Goal: Task Accomplishment & Management: Manage account settings

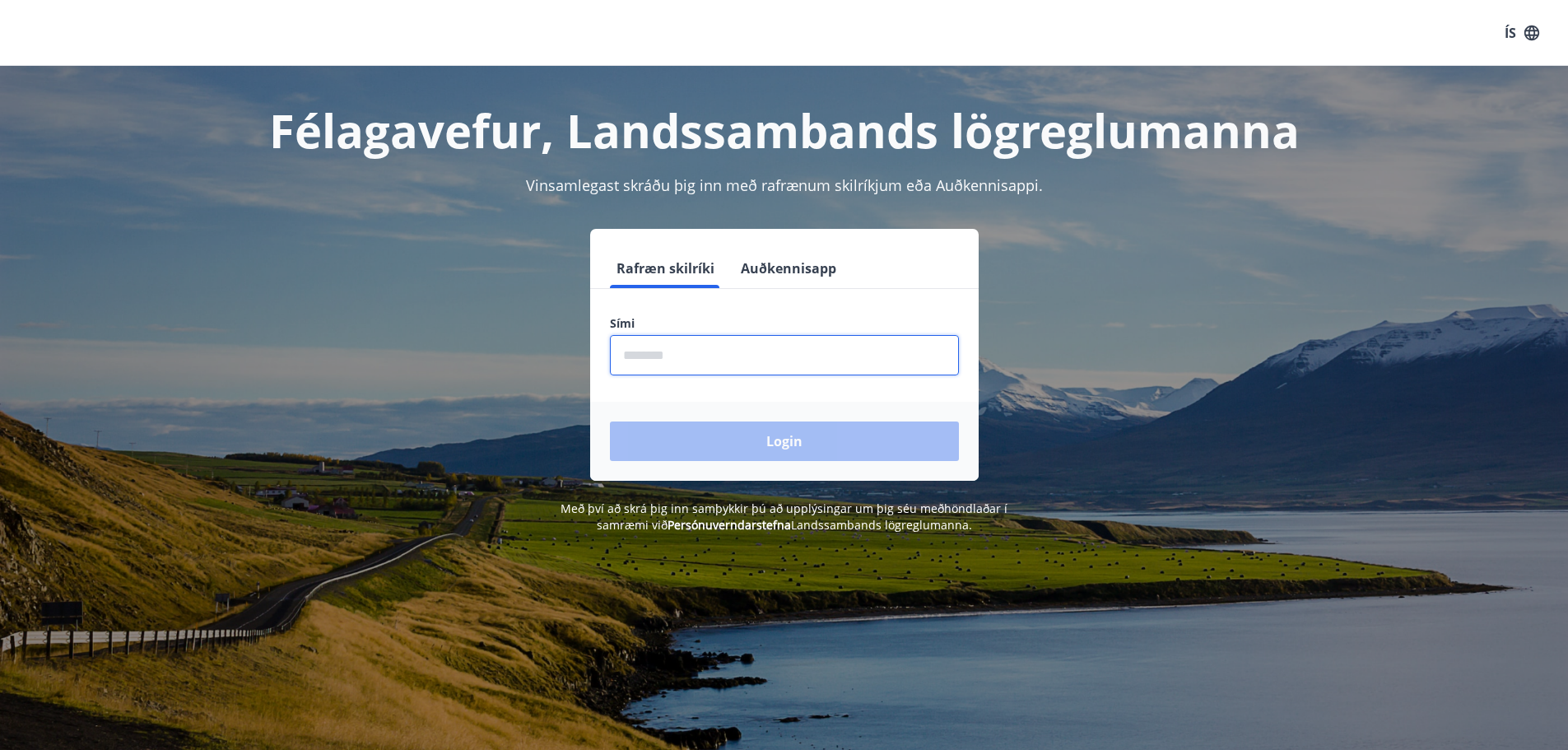
click at [642, 356] on input "phone" at bounding box center [784, 355] width 349 height 40
type input "********"
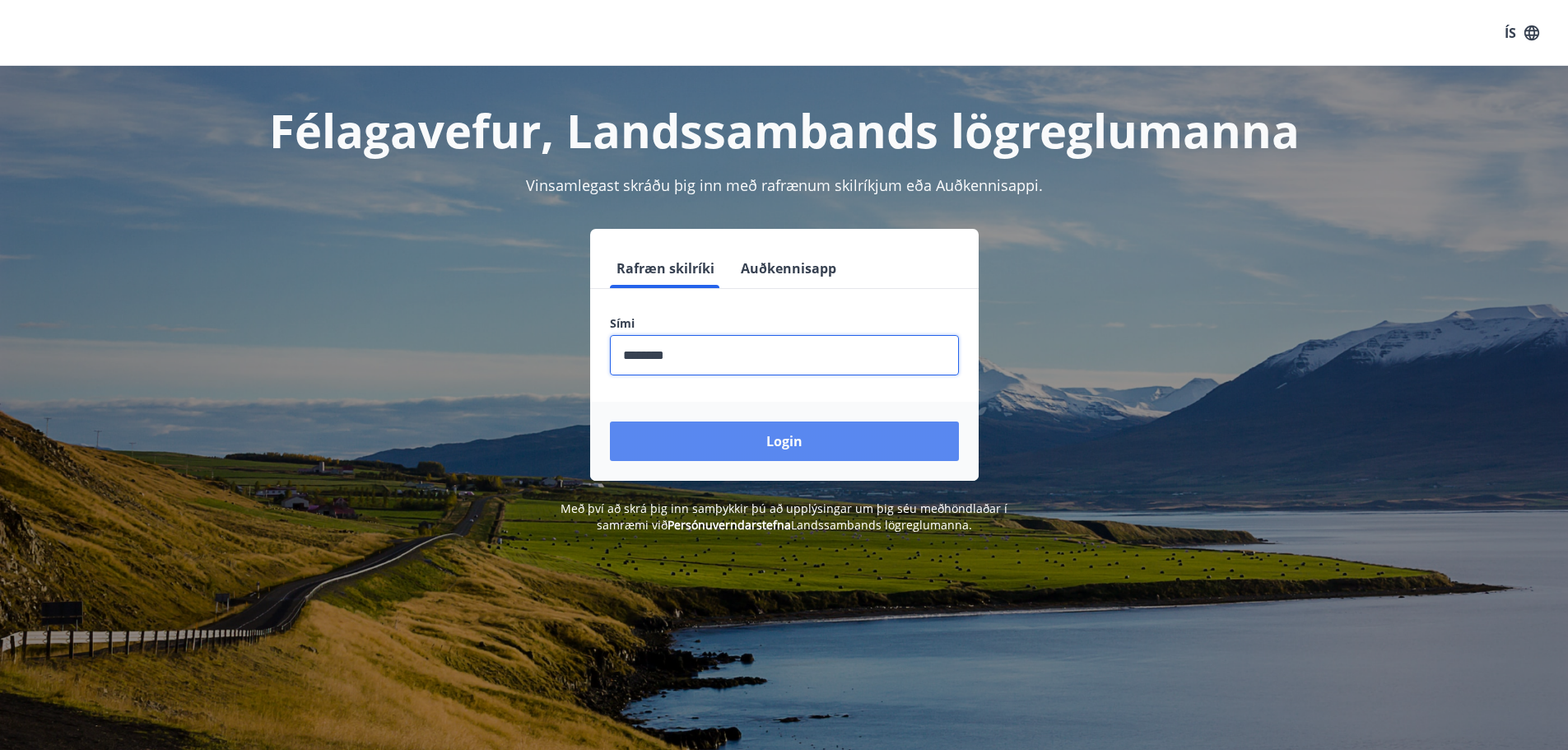
click at [713, 440] on button "Login" at bounding box center [784, 441] width 349 height 40
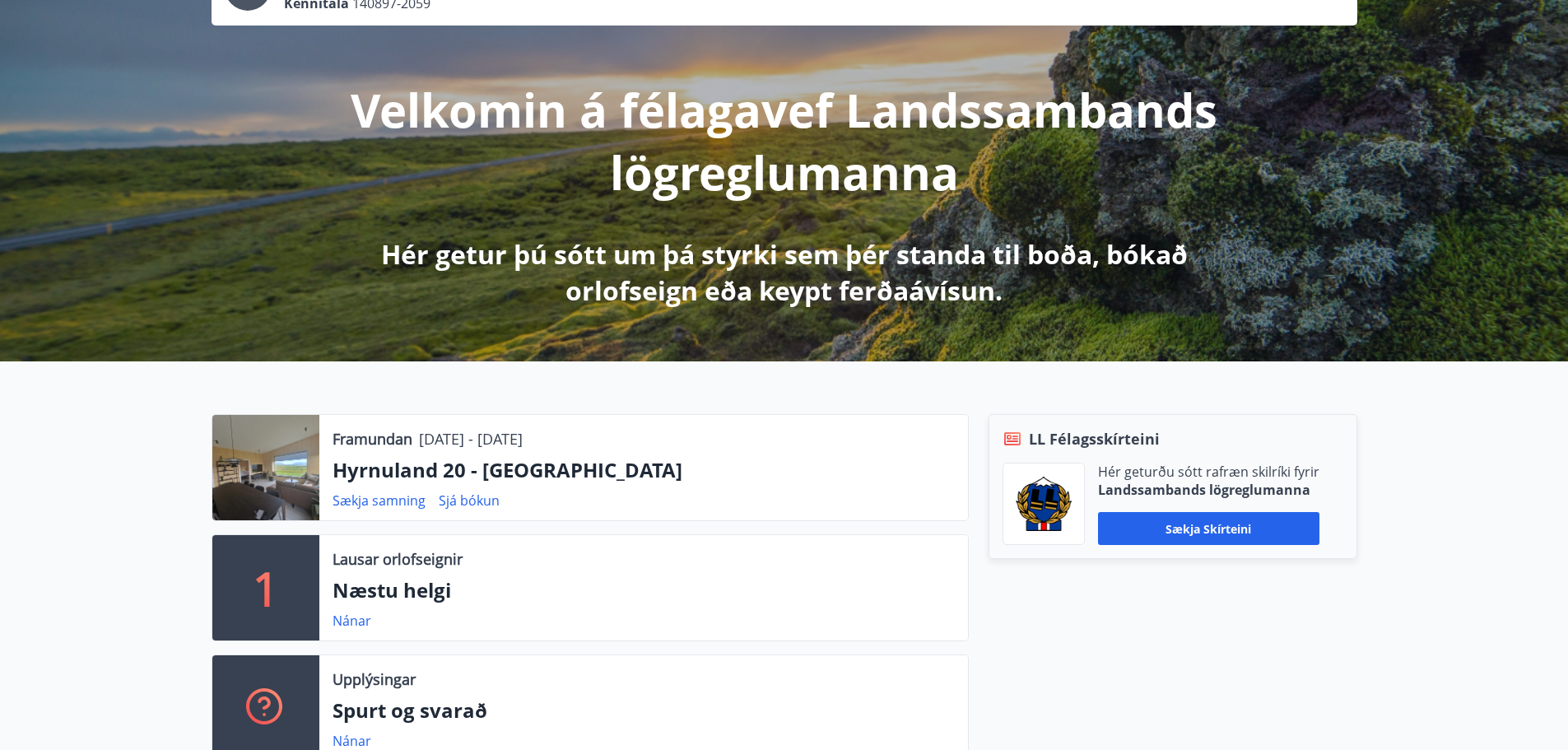
scroll to position [165, 0]
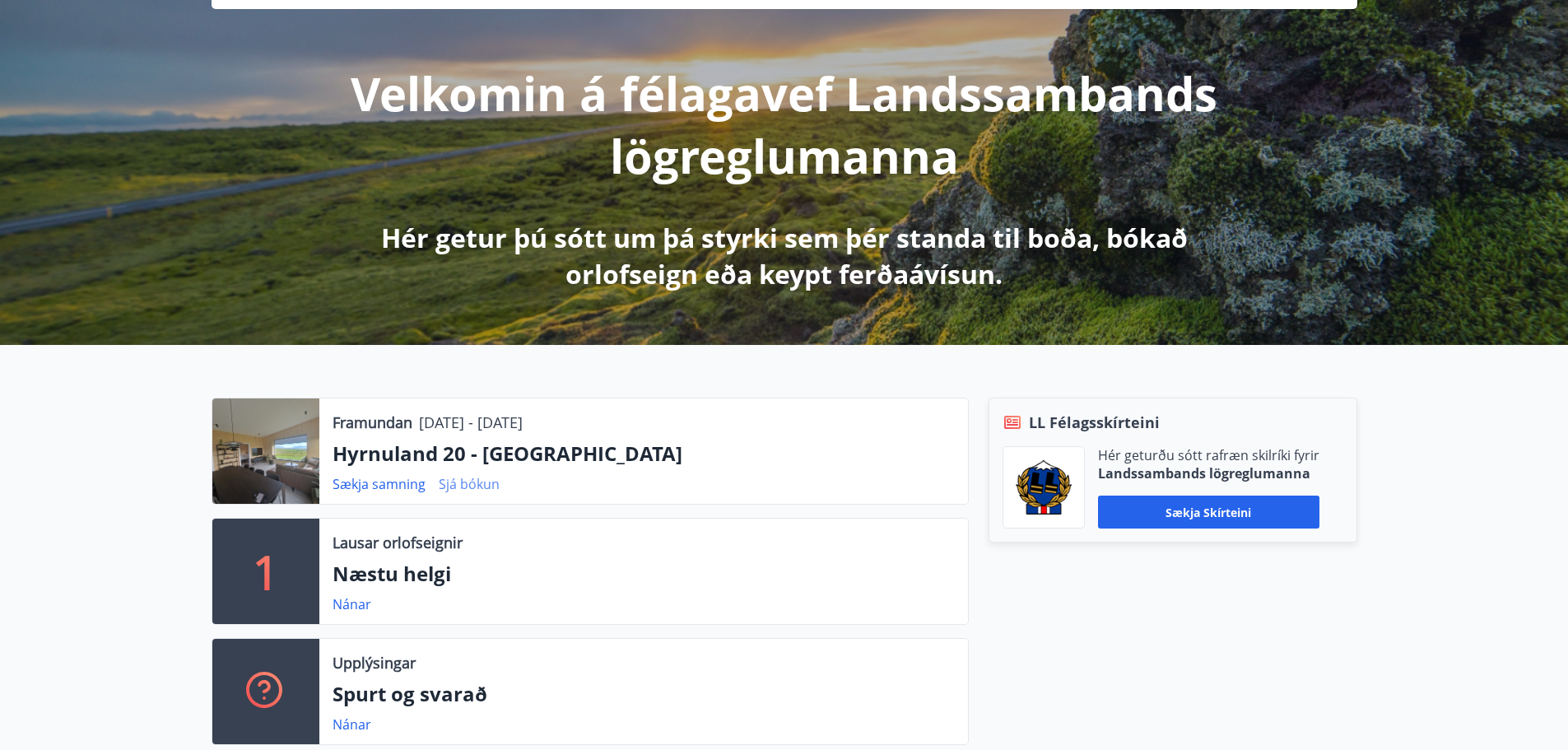
click at [469, 492] on link "Sjá bókun" at bounding box center [469, 484] width 61 height 19
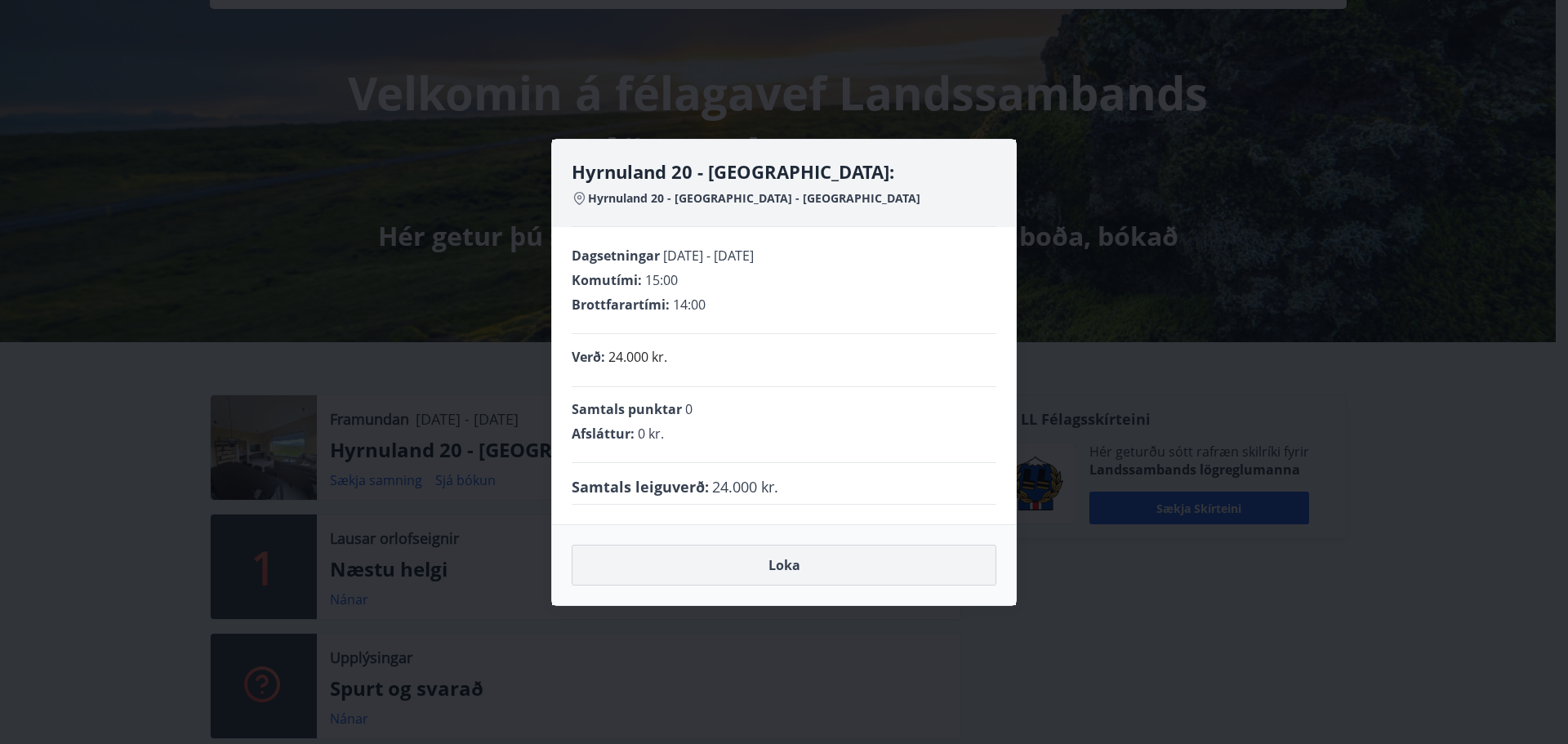
click at [788, 572] on button "Loka" at bounding box center [784, 565] width 425 height 41
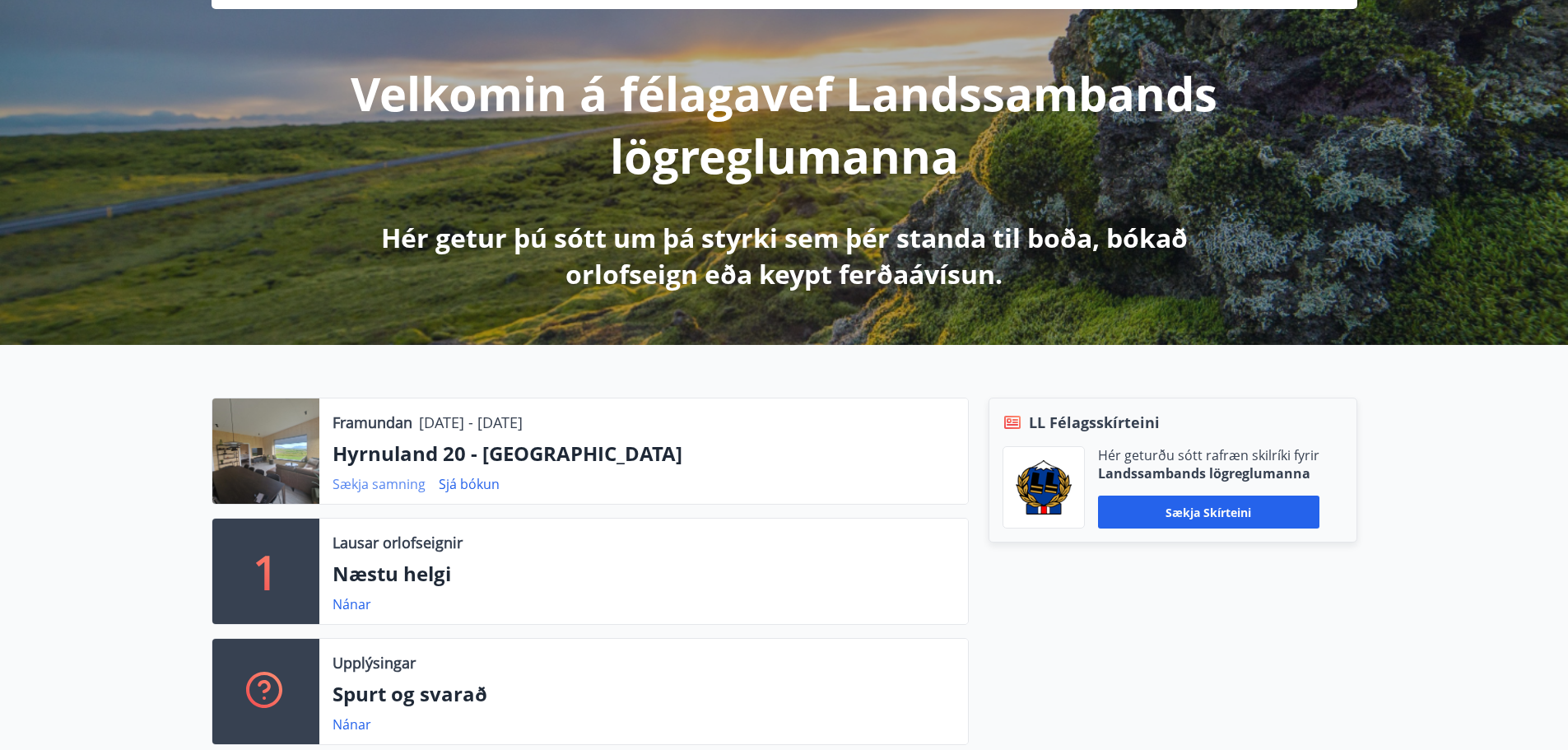
click at [349, 485] on link "Sækja samning" at bounding box center [379, 484] width 93 height 19
